Goal: Task Accomplishment & Management: Complete application form

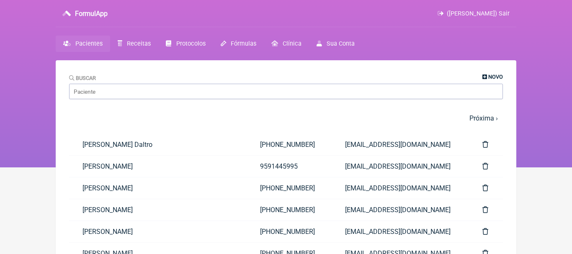
click at [495, 77] on span "Novo" at bounding box center [496, 77] width 15 height 6
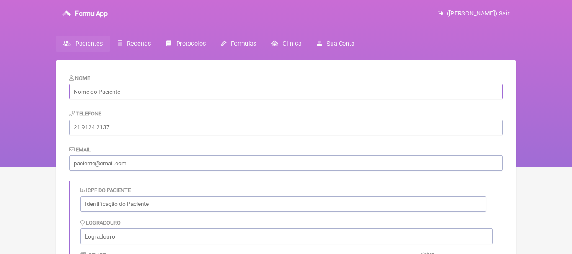
click at [171, 90] on input "text" at bounding box center [286, 92] width 434 height 16
paste input "Fabiano Moreira Gonçalves"
type input "Fabiano Moreira Gonçalves"
click at [180, 125] on input "tel" at bounding box center [286, 128] width 434 height 16
click at [145, 165] on input "email" at bounding box center [286, 163] width 434 height 16
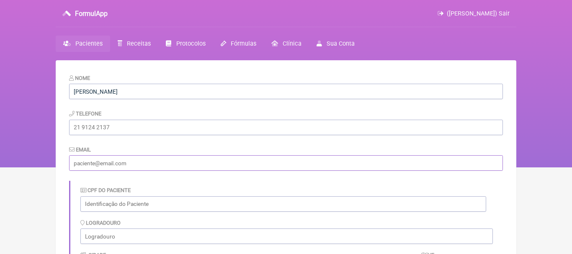
paste input "[EMAIL_ADDRESS][DOMAIN_NAME]"
type input "[EMAIL_ADDRESS][DOMAIN_NAME]"
click at [128, 127] on input "tel" at bounding box center [286, 128] width 434 height 16
paste input "[PHONE_NUMBER]"
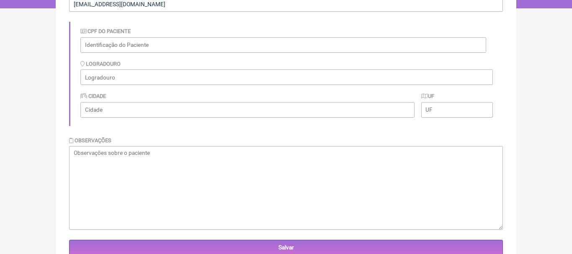
scroll to position [173, 0]
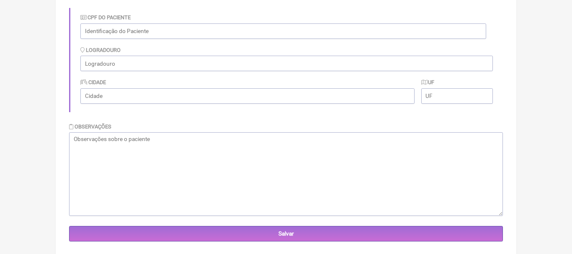
type input "[PHONE_NUMBER]"
click at [317, 165] on textarea at bounding box center [286, 174] width 434 height 84
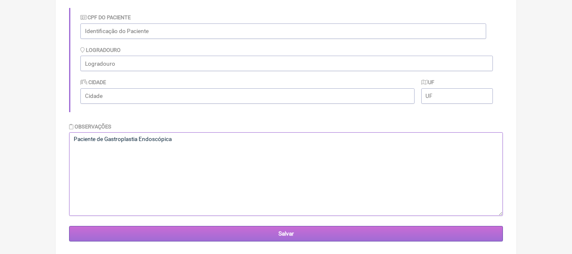
type textarea "Paciente de Gastroplastia Endoscópica"
click at [288, 236] on input "Salvar" at bounding box center [286, 234] width 434 height 16
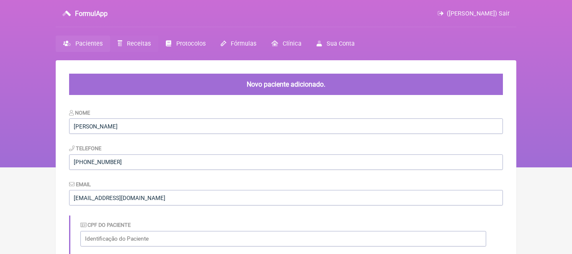
click at [132, 47] on span "Receitas" at bounding box center [139, 43] width 24 height 7
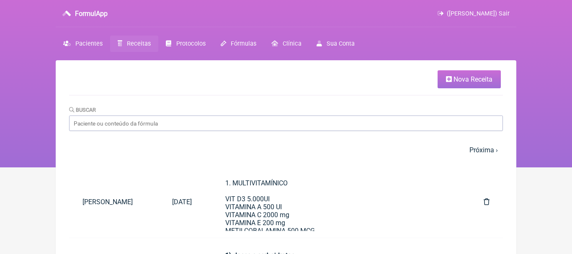
click at [476, 78] on span "Nova Receita" at bounding box center [473, 79] width 39 height 8
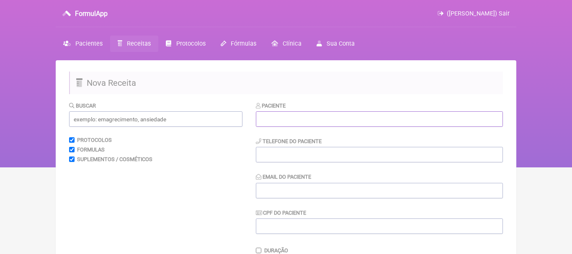
click at [322, 114] on input "text" at bounding box center [379, 119] width 247 height 16
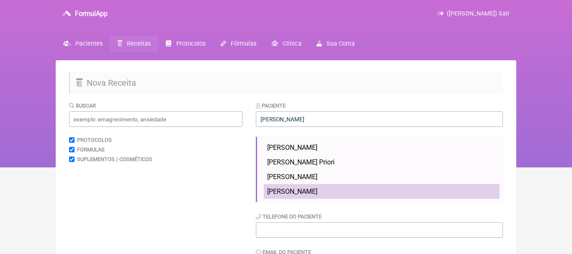
click at [307, 187] on li "Fabiano Moreira Gonçalves" at bounding box center [382, 191] width 236 height 15
type input "Fabiano Moreira Gonçalves"
type input "[PHONE_NUMBER]"
type input "[EMAIL_ADDRESS][DOMAIN_NAME]"
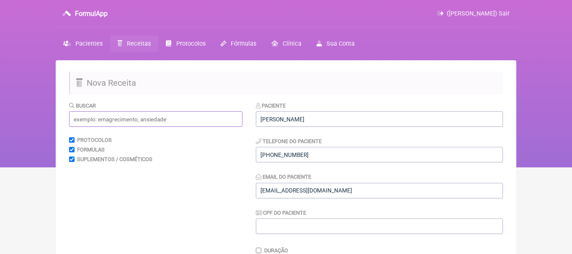
click at [236, 122] on input "text" at bounding box center [156, 119] width 174 height 16
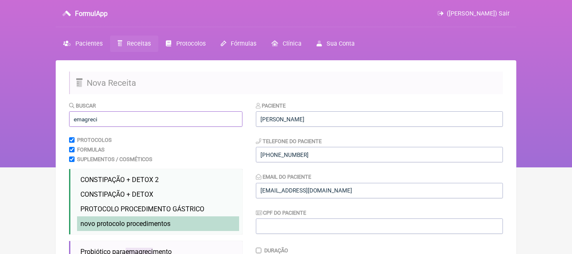
type input "emagreci"
click at [157, 221] on span "novo protocolo procedimentos" at bounding box center [125, 224] width 90 height 8
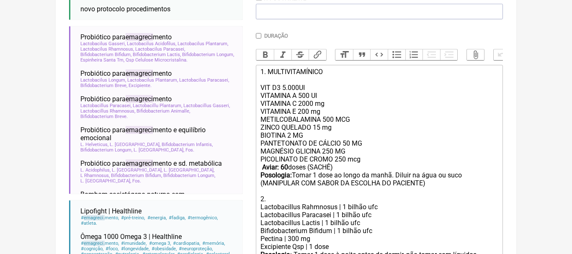
scroll to position [218, 0]
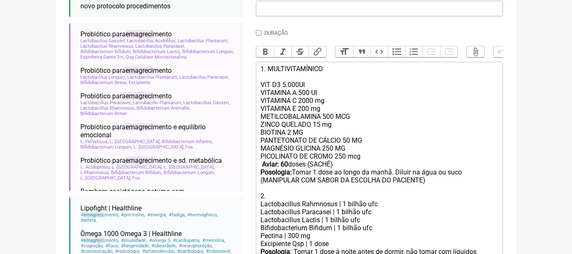
click at [286, 163] on strong "Aviar: 60" at bounding box center [275, 165] width 26 height 8
click at [396, 174] on div "PANTETONATO DE CÁLCIO 50 MG MAGNÉSIO GLICINA 250 MG PICOLINATO DE CROMO 250 mcg…" at bounding box center [380, 169] width 238 height 64
click at [413, 174] on div "PANTETONATO DE CÁLCIO 50 MG MAGNÉSIO GLICINA 250 MG PICOLINATO DE CROMO 250 mcg…" at bounding box center [380, 169] width 238 height 64
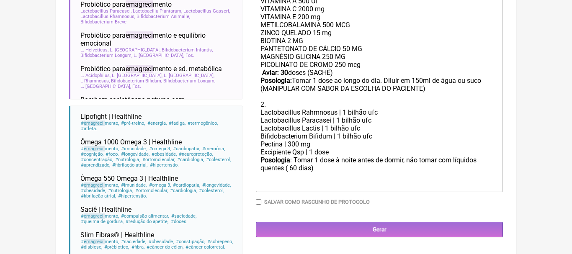
scroll to position [331, 0]
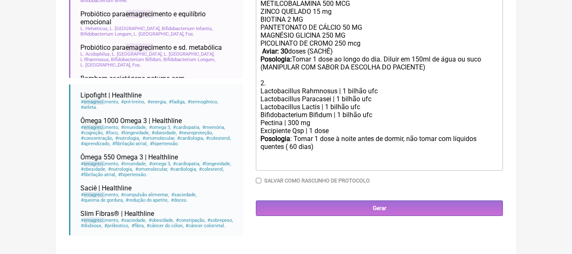
click at [295, 148] on div "Posologia : Tomar 1 dose à noite antes de dormir, não tomar com líquidos quente…" at bounding box center [380, 151] width 238 height 33
type trix-editor "<div>1. MULTIVITAMÍNICO<br><br>VIT D3 5.000UI<br>VITAMINA A 500 UI<br>&nbsp;VIT…"
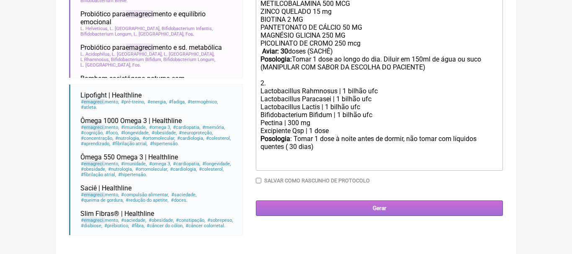
click at [371, 205] on input "Gerar" at bounding box center [379, 209] width 247 height 16
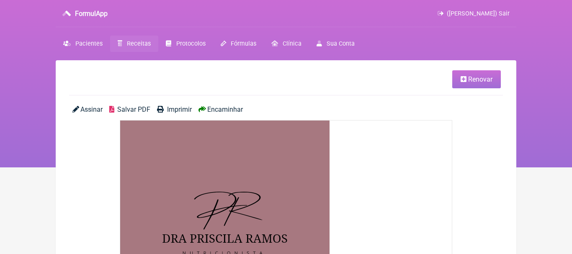
click at [235, 109] on span "Encaminhar" at bounding box center [225, 110] width 36 height 8
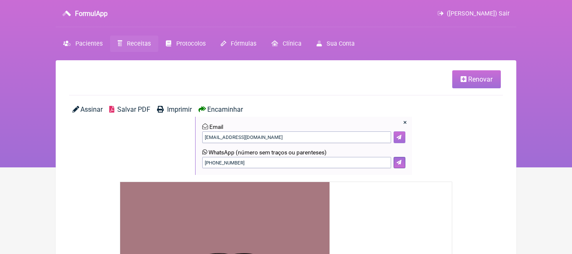
click at [400, 137] on icon at bounding box center [399, 137] width 5 height 5
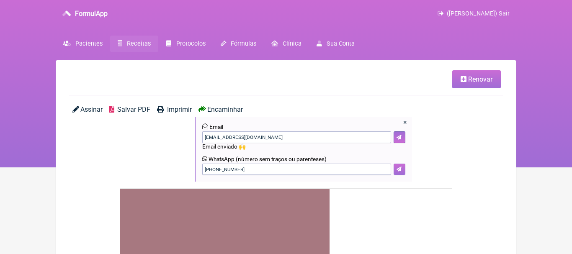
click at [403, 170] on button at bounding box center [400, 170] width 12 height 12
